Goal: Task Accomplishment & Management: Use online tool/utility

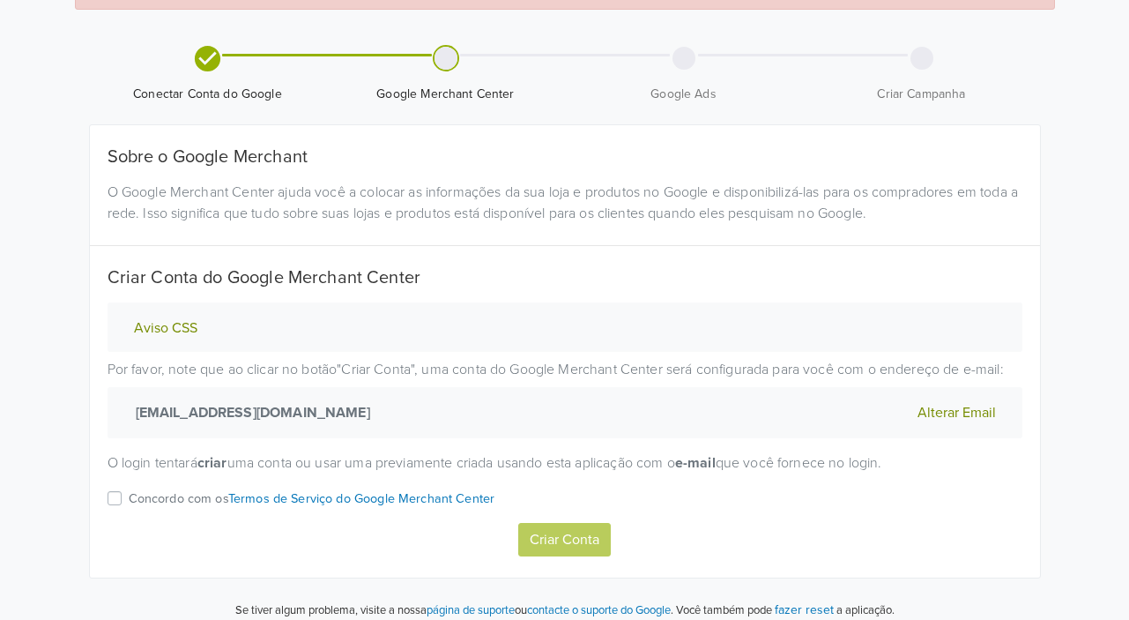
scroll to position [117, 0]
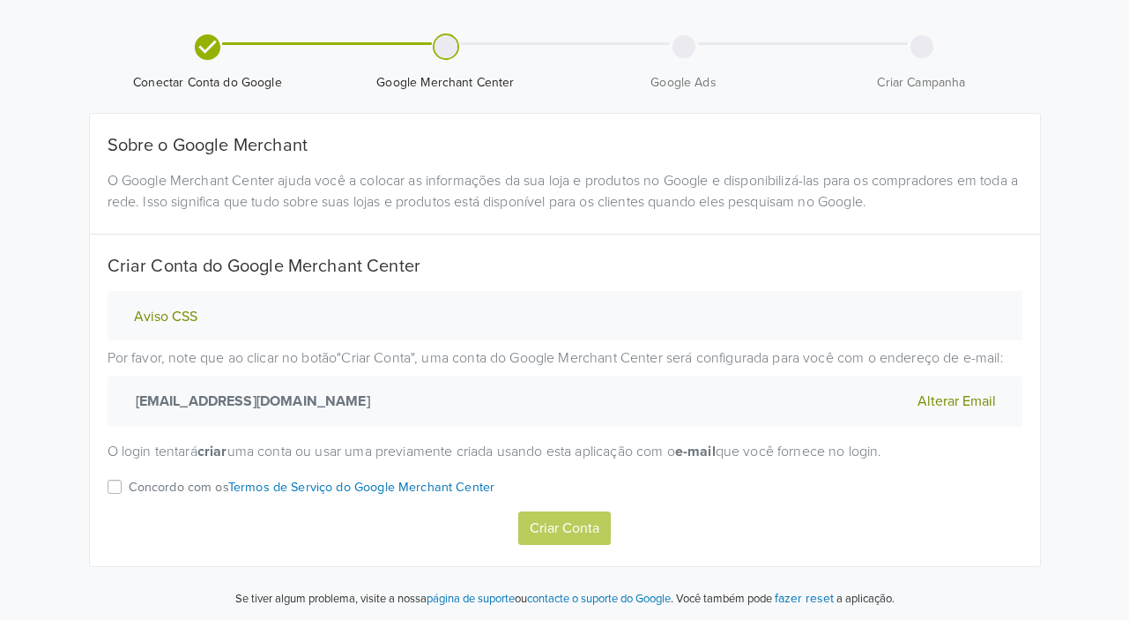
click at [123, 482] on div "Concordo com os Termos de Serviço do Google Merchant Center" at bounding box center [565, 493] width 915 height 34
click at [129, 484] on label "Concordo com os Termos de Serviço do Google Merchant Center" at bounding box center [312, 493] width 367 height 34
click at [0, 0] on input "Concordo com os Termos de Serviço do Google Merchant Center" at bounding box center [0, 0] width 0 height 0
click at [183, 309] on button "Aviso CSS" at bounding box center [166, 317] width 74 height 19
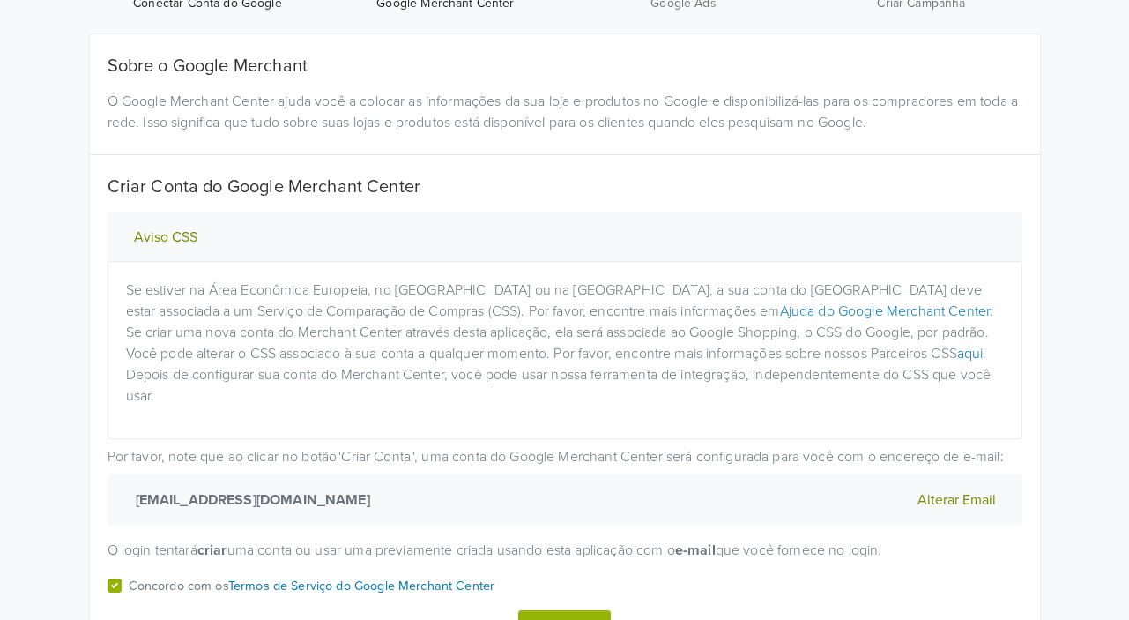
scroll to position [274, 0]
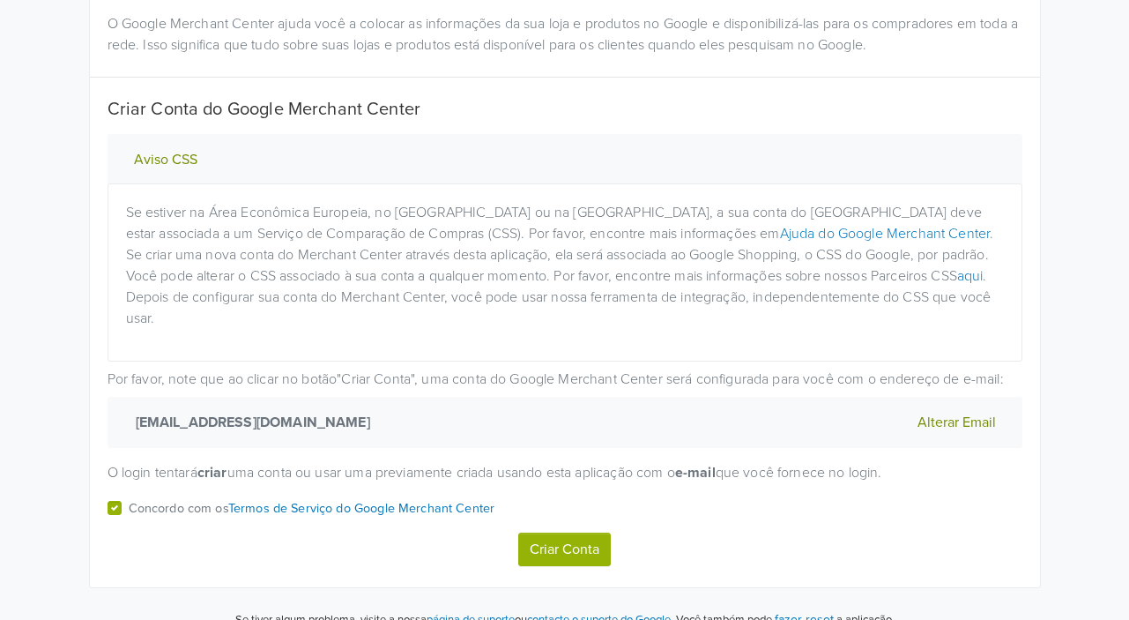
click at [573, 532] on button "Criar Conta" at bounding box center [564, 548] width 93 height 33
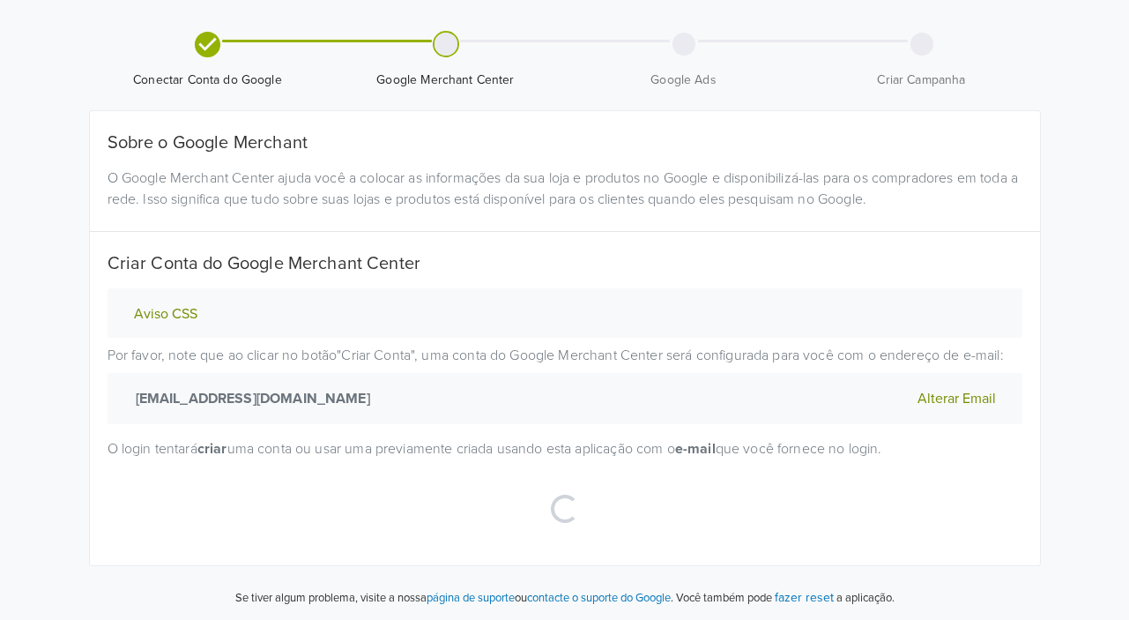
select select "pt"
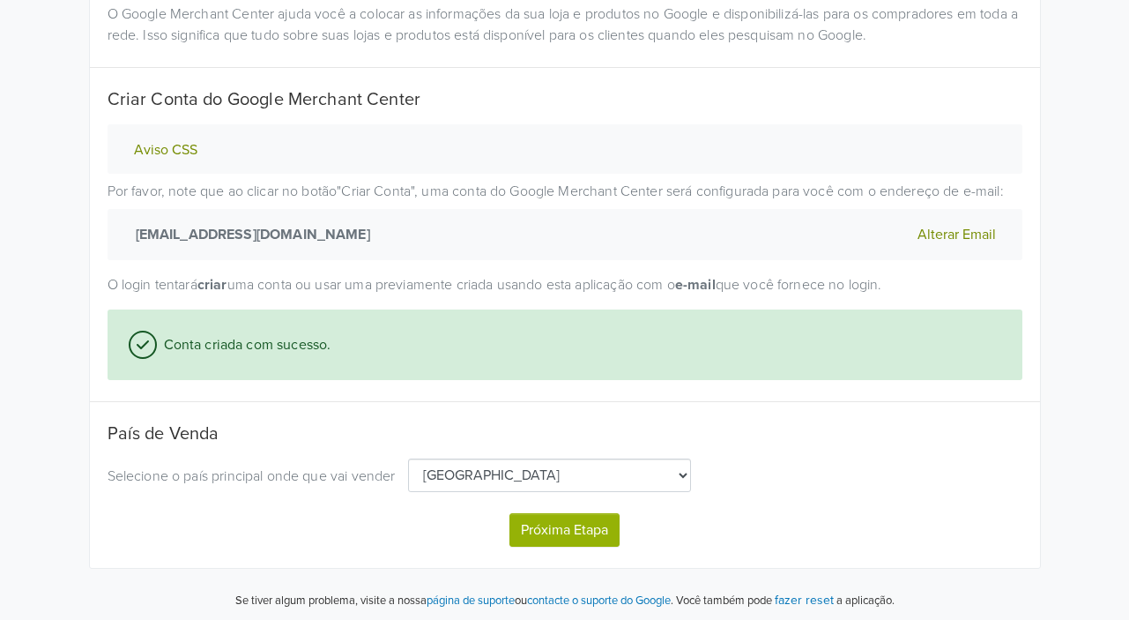
scroll to position [286, 0]
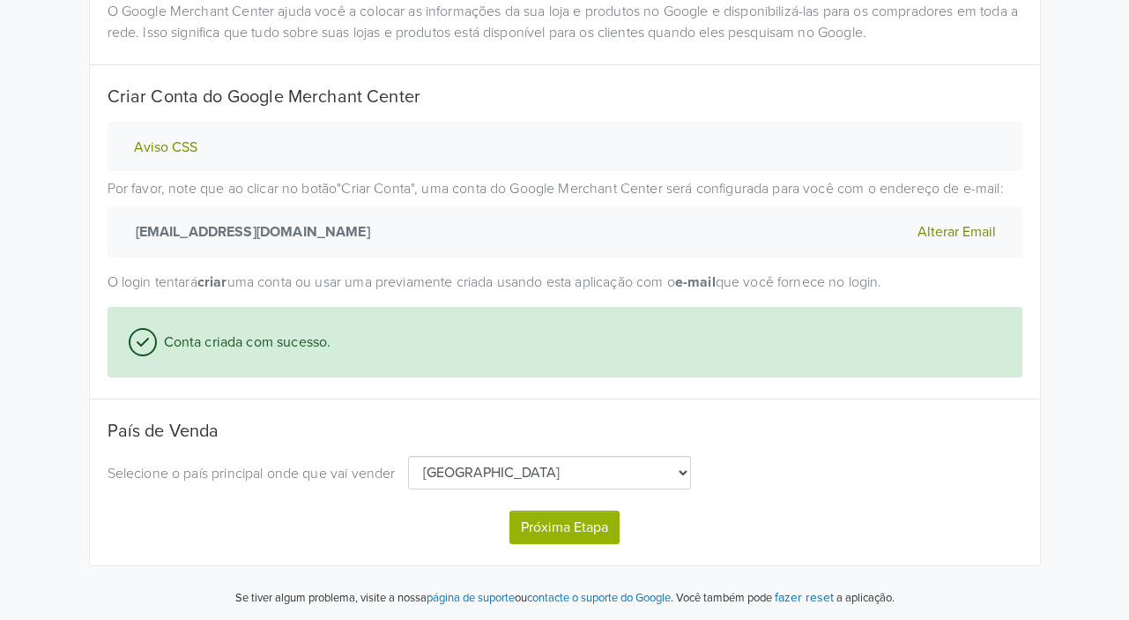
click at [601, 531] on button "Próxima Etapa" at bounding box center [564, 526] width 110 height 33
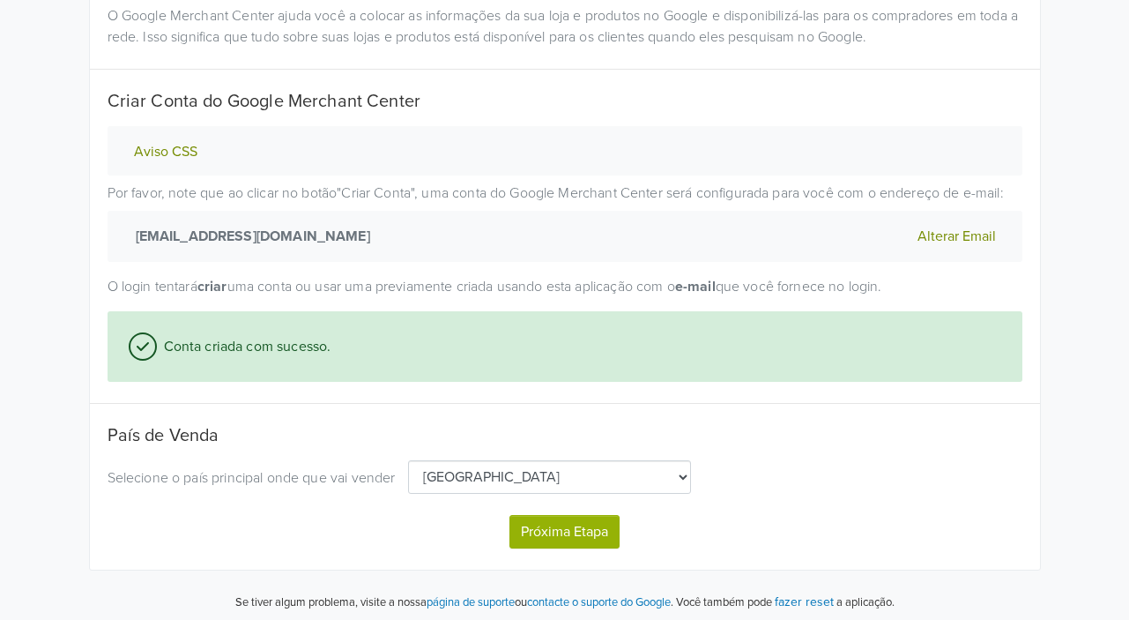
select select "pt"
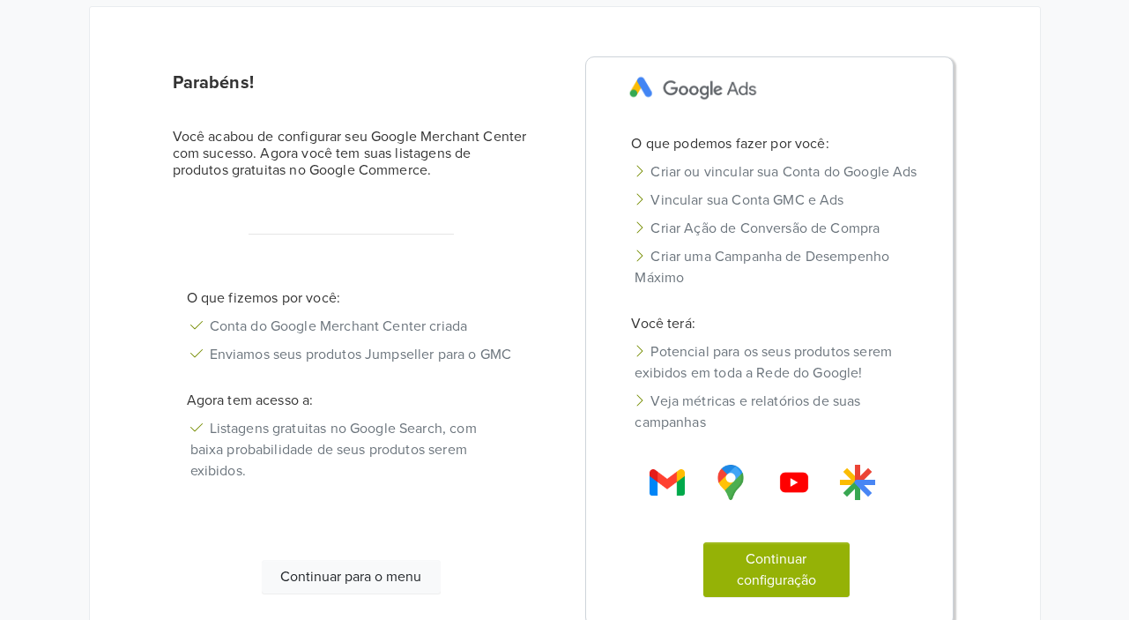
scroll to position [176, 0]
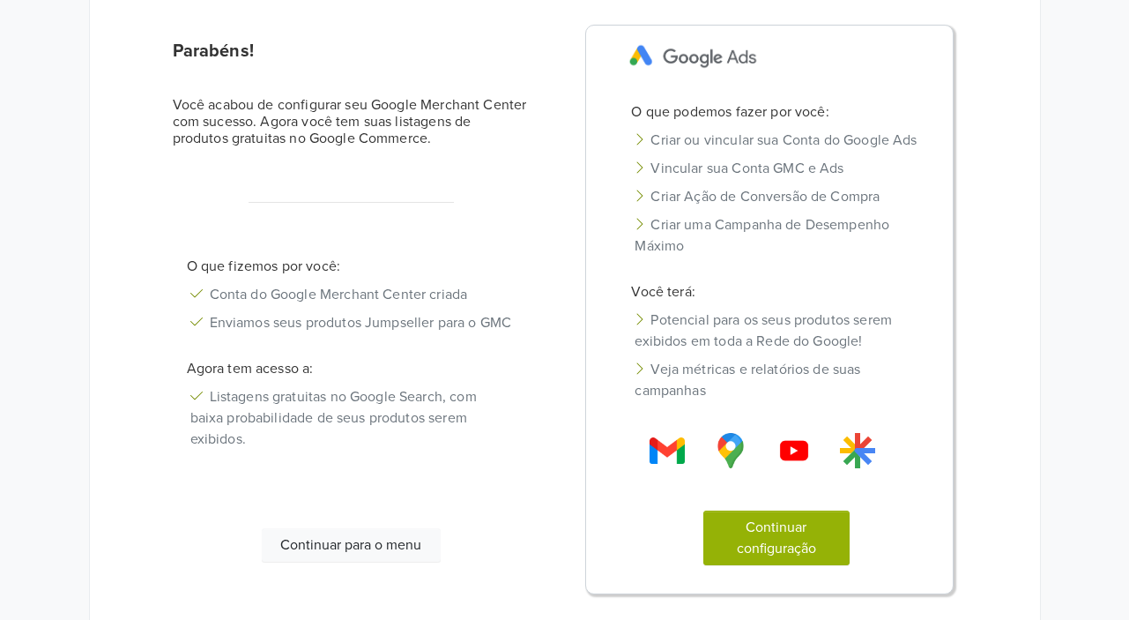
click at [404, 561] on button "Continuar para o menu" at bounding box center [351, 544] width 179 height 33
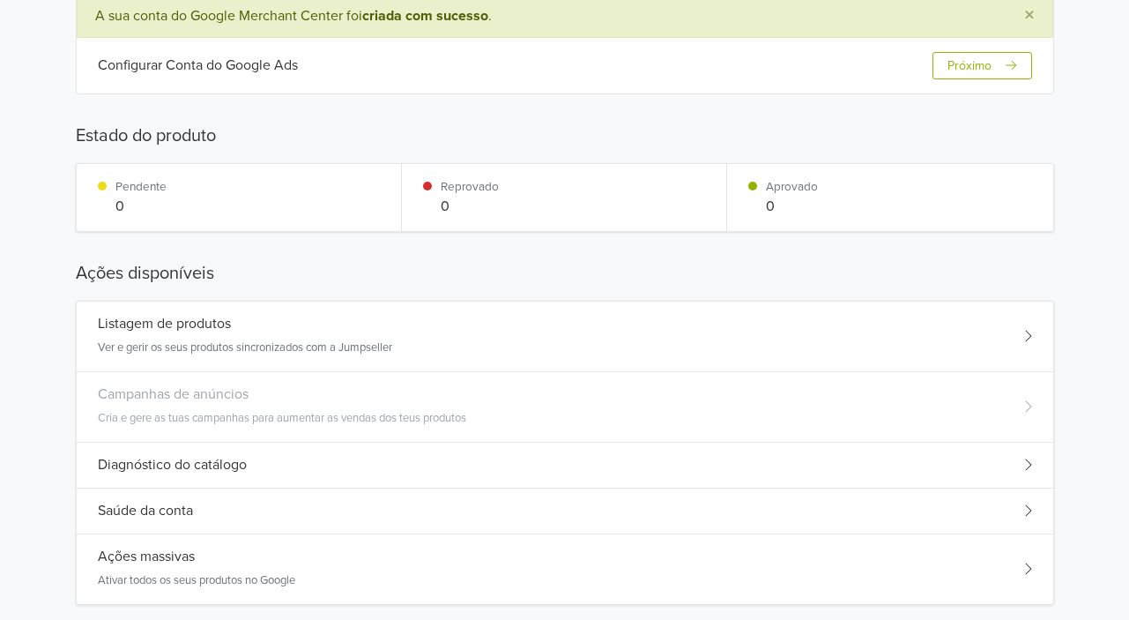
scroll to position [264, 0]
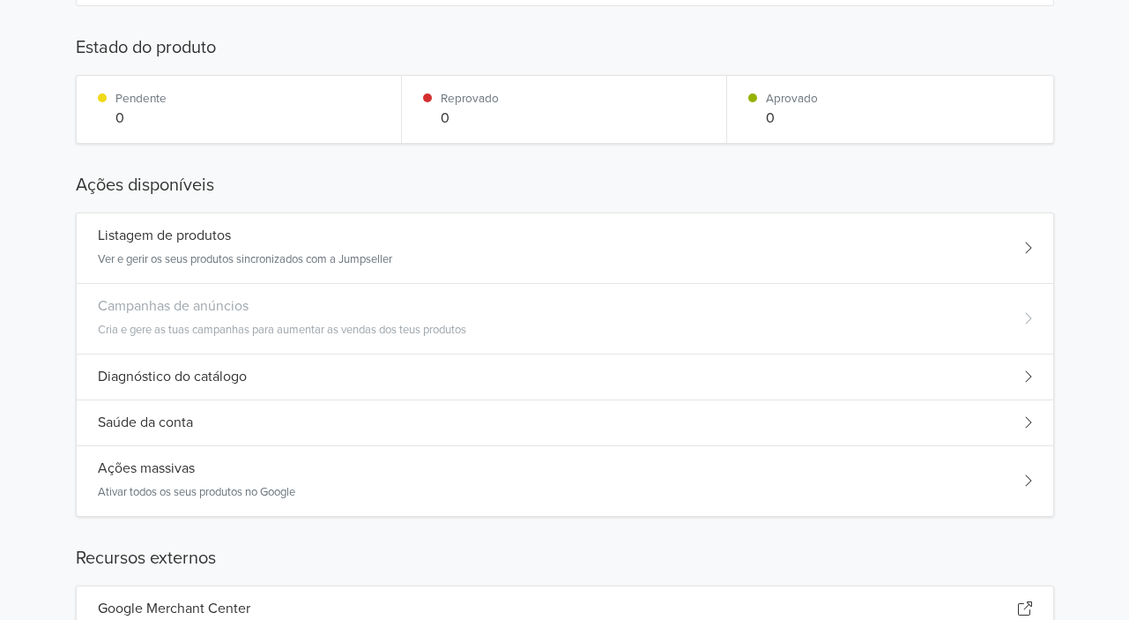
click at [428, 478] on div "Ações massivas Ativar todos os seus produtos no Google" at bounding box center [565, 481] width 977 height 70
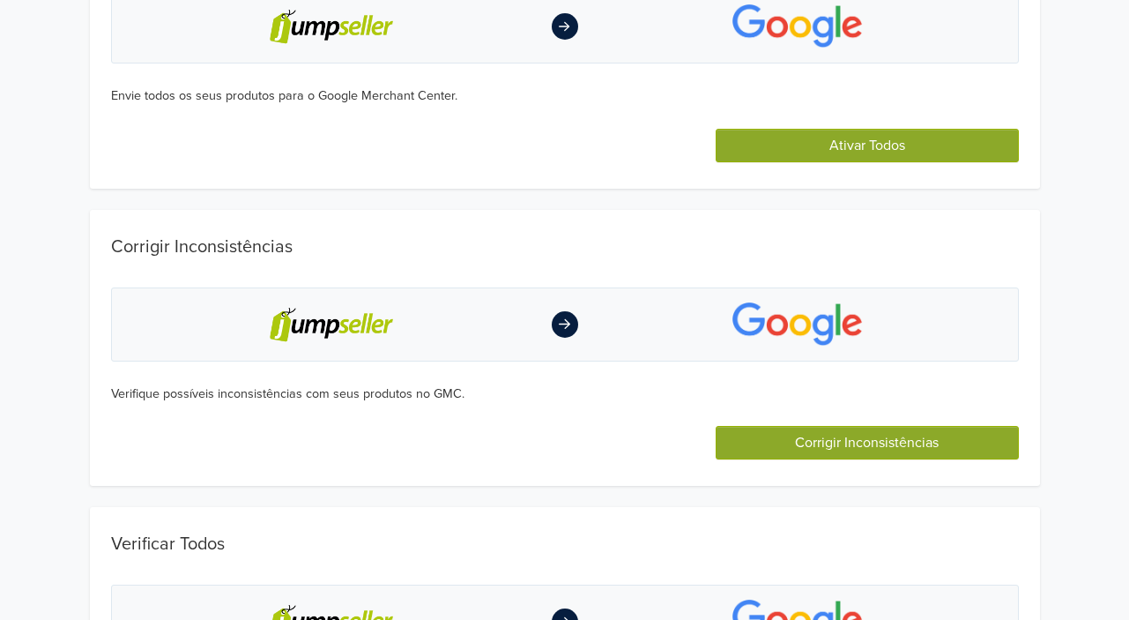
scroll to position [0, 0]
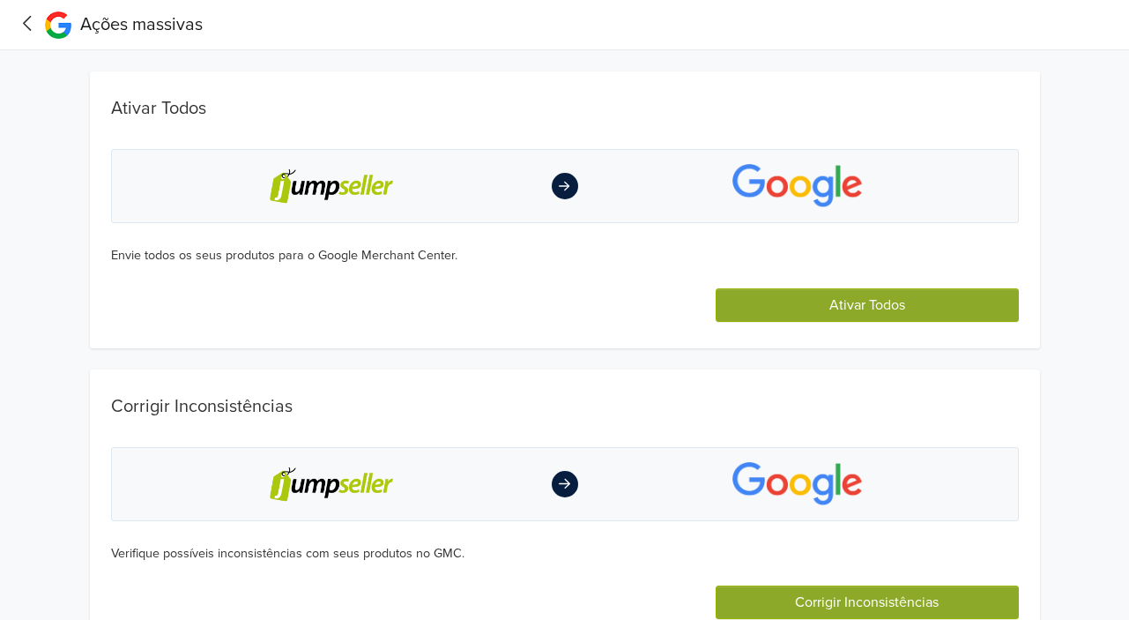
click at [764, 294] on button "Ativar Todos" at bounding box center [867, 304] width 302 height 33
